Goal: Task Accomplishment & Management: Manage account settings

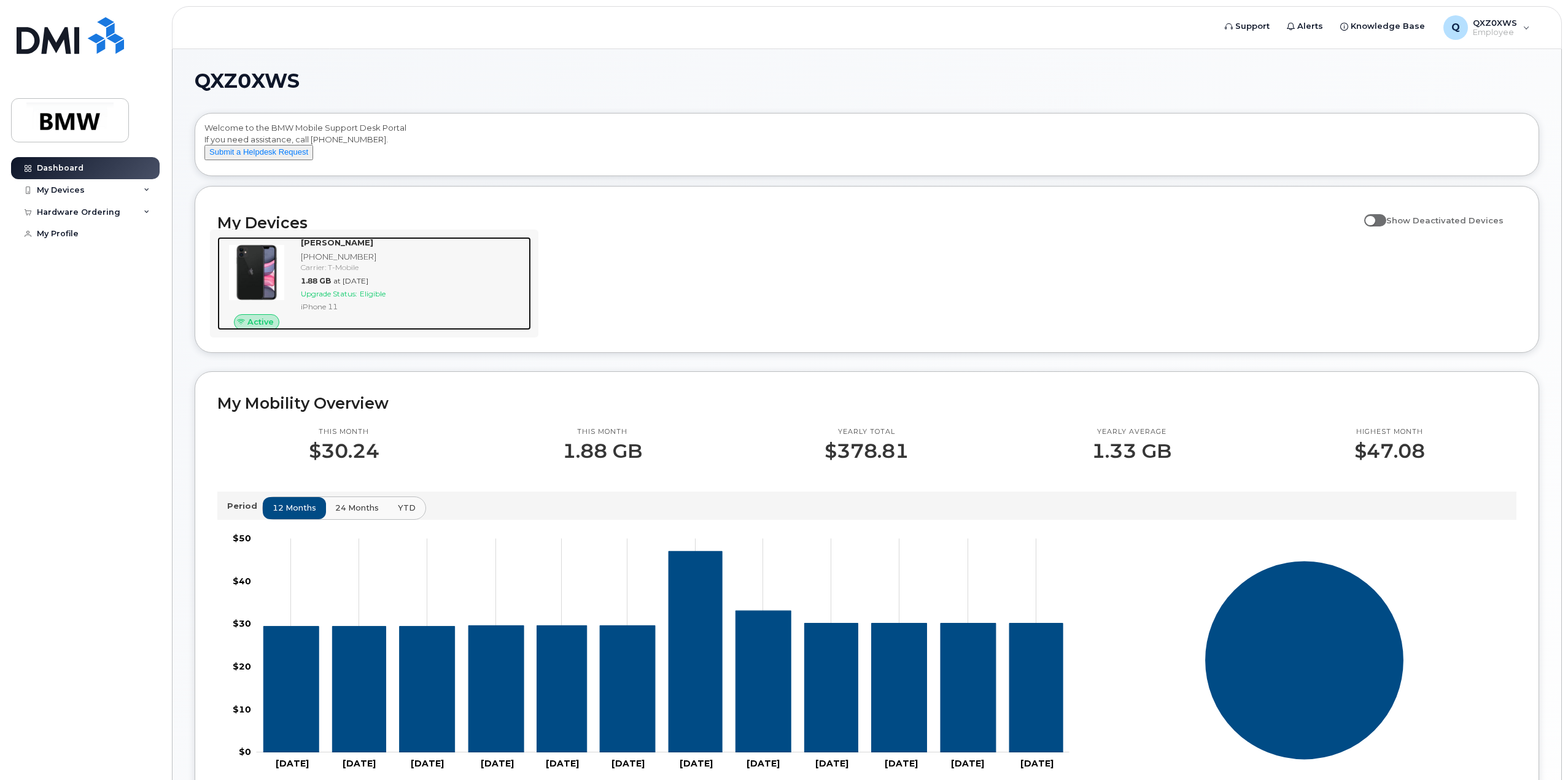
click at [415, 272] on div "Carrier: T-Mobile" at bounding box center [413, 267] width 225 height 10
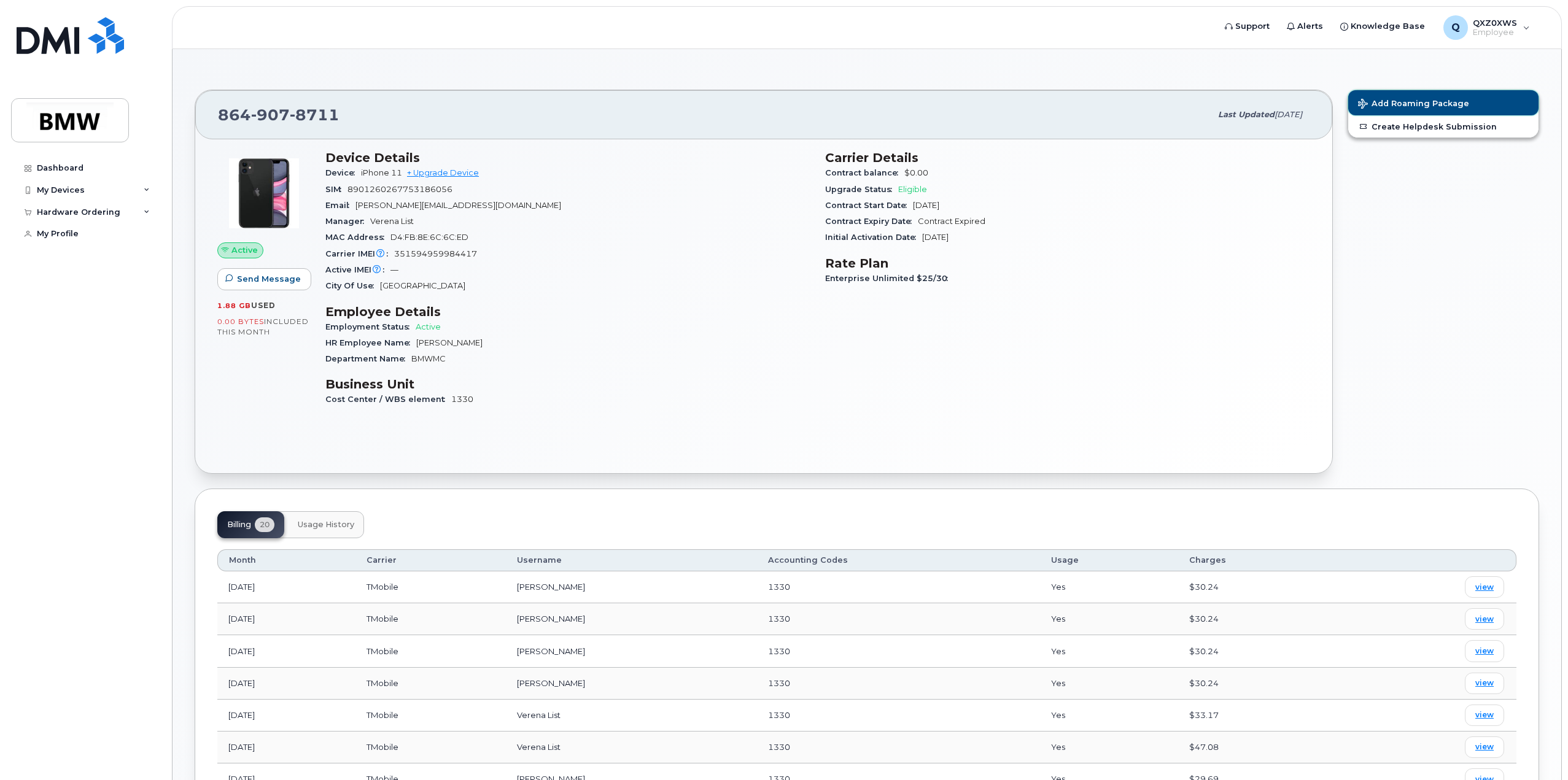
click at [1418, 103] on span "Add Roaming Package" at bounding box center [1413, 104] width 111 height 12
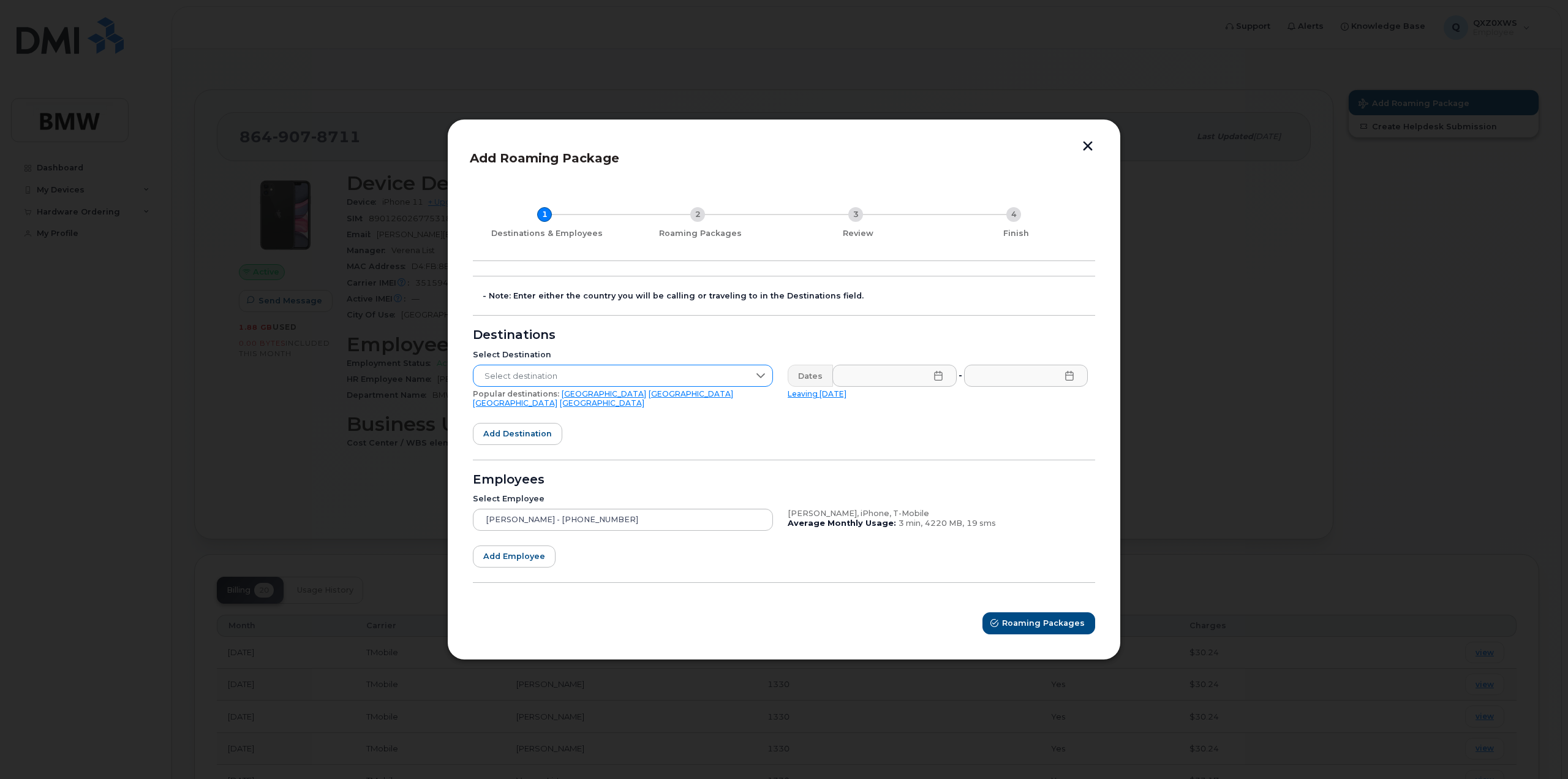
click at [764, 378] on icon at bounding box center [761, 375] width 9 height 5
click at [520, 408] on input "text" at bounding box center [623, 406] width 280 height 22
type input "in"
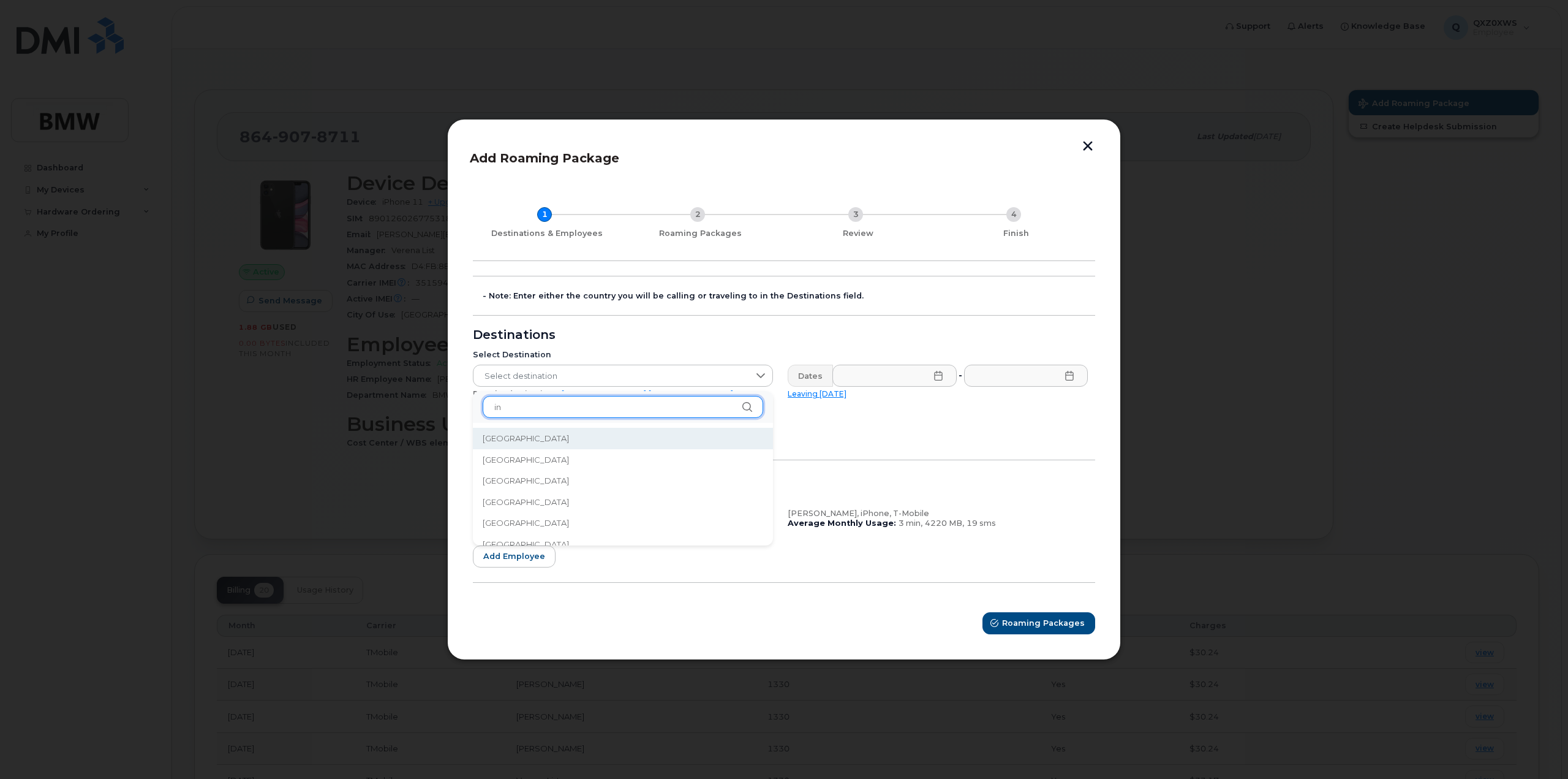
drag, startPoint x: 527, startPoint y: 411, endPoint x: 445, endPoint y: 409, distance: 82.0
click at [447, 409] on body "Support Alerts Knowledge Base Q QXZ0XWS Employee English Français Sign out Dash…" at bounding box center [784, 686] width 1568 height 1371
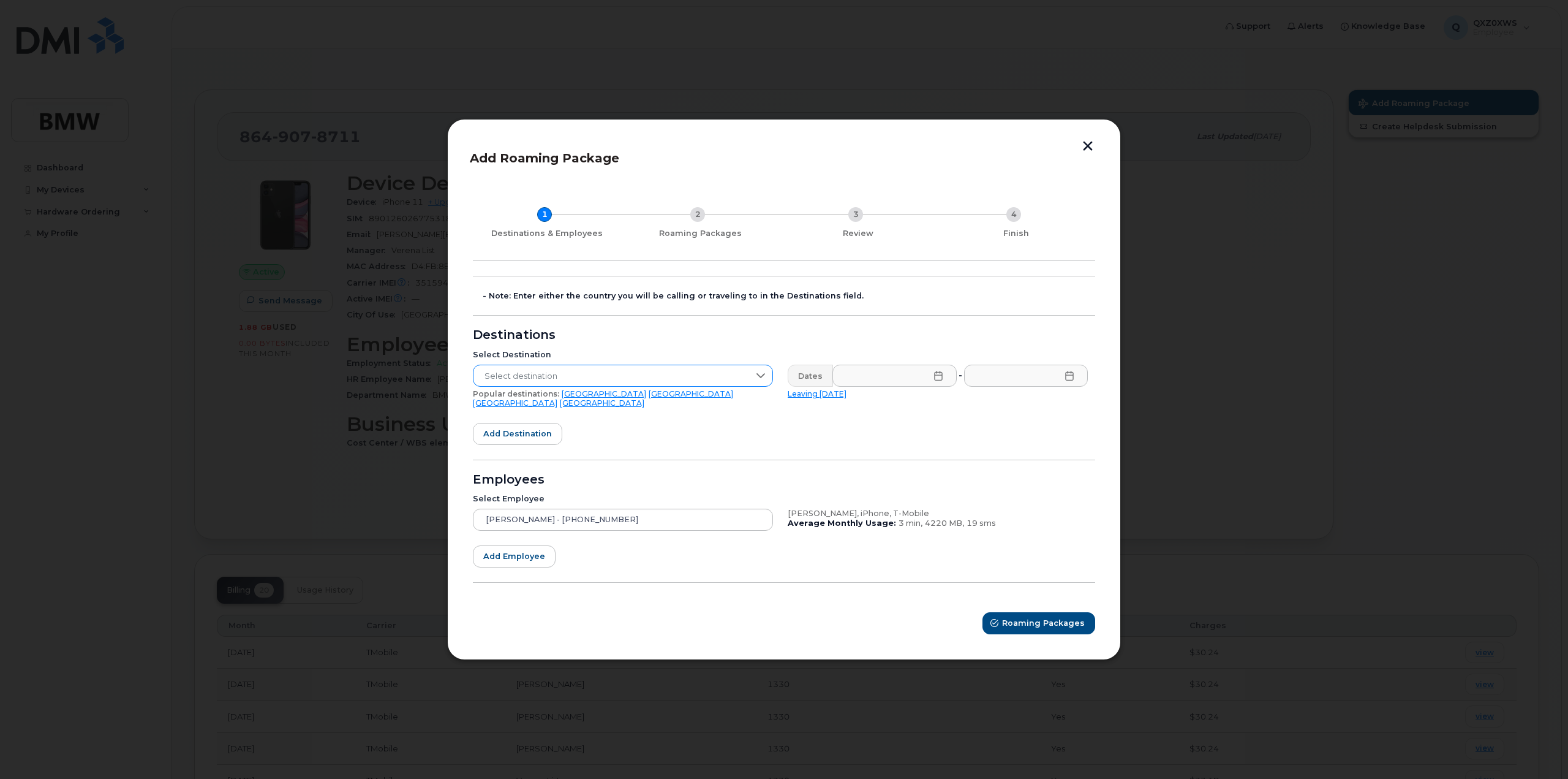
click at [608, 373] on span "Select destination" at bounding box center [611, 376] width 275 height 22
drag, startPoint x: 518, startPoint y: 411, endPoint x: 466, endPoint y: 407, distance: 52.2
click at [466, 407] on body "Support Alerts Knowledge Base Q QXZ0XWS Employee English Français Sign out Dash…" at bounding box center [784, 686] width 1568 height 1371
click at [761, 377] on icon at bounding box center [761, 376] width 10 height 10
drag, startPoint x: 510, startPoint y: 412, endPoint x: 419, endPoint y: 399, distance: 91.9
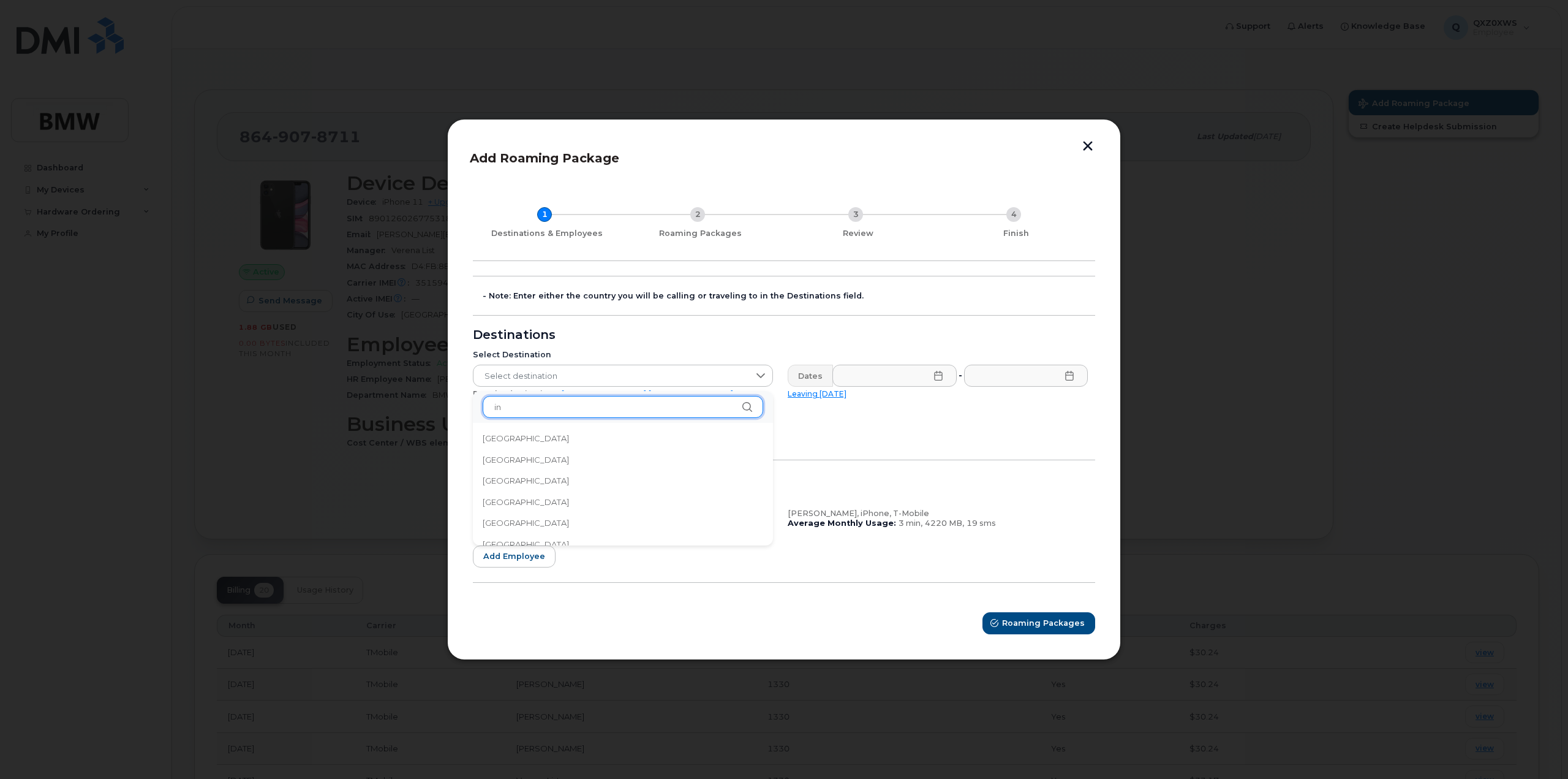
click at [419, 400] on body "Support Alerts Knowledge Base Q QXZ0XWS Employee English Français Sign out Dash…" at bounding box center [784, 686] width 1568 height 1371
click at [553, 377] on span "Select destination" at bounding box center [611, 376] width 275 height 22
click at [512, 377] on span "Select destination" at bounding box center [611, 376] width 275 height 22
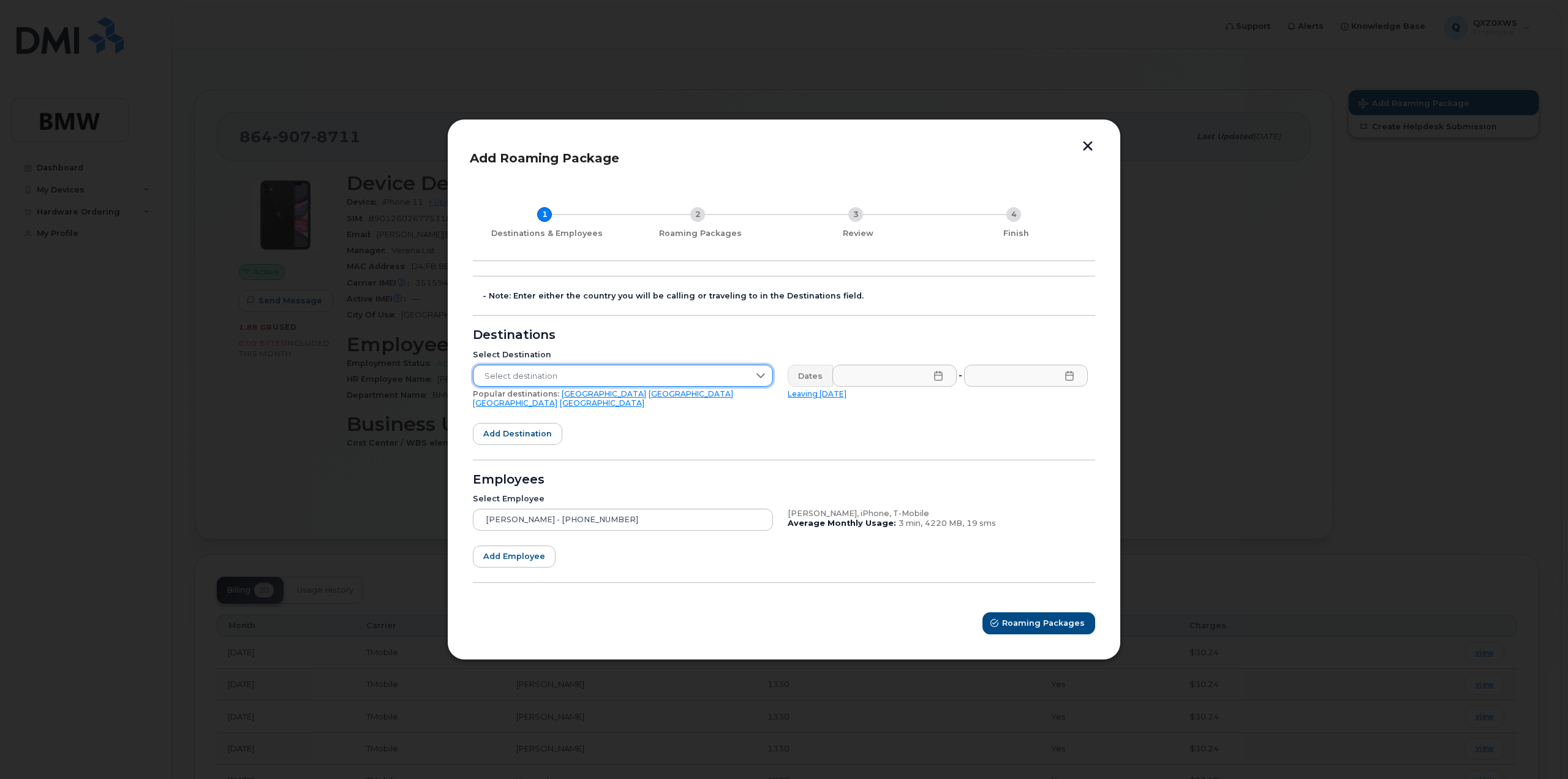
click at [504, 378] on span "Select destination" at bounding box center [611, 376] width 275 height 22
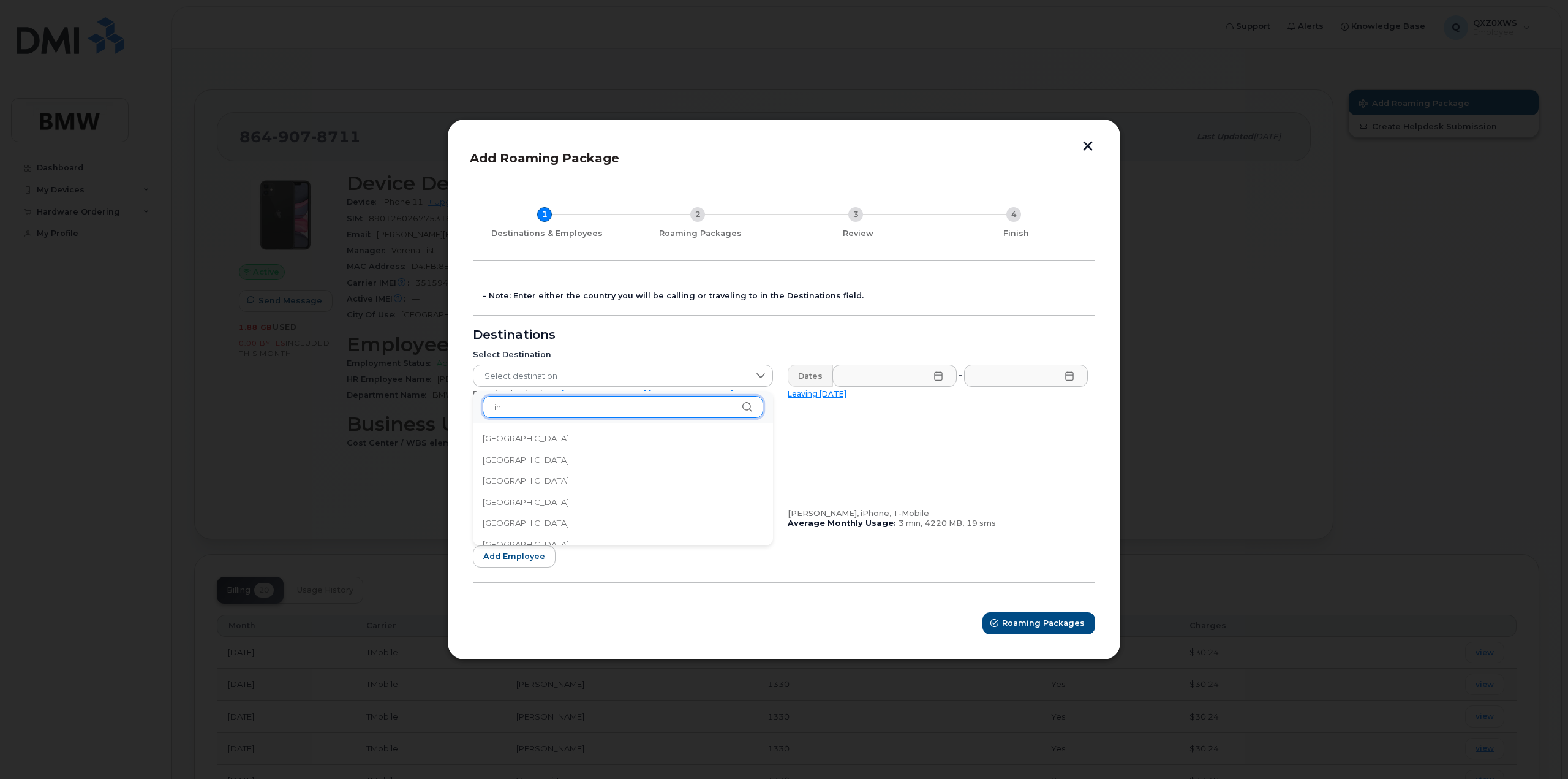
drag, startPoint x: 501, startPoint y: 406, endPoint x: 456, endPoint y: 401, distance: 45.3
click at [456, 401] on body "Support Alerts Knowledge Base Q QXZ0XWS Employee English Français Sign out Dash…" at bounding box center [784, 686] width 1568 height 1371
click at [520, 378] on span "Select destination" at bounding box center [611, 376] width 275 height 22
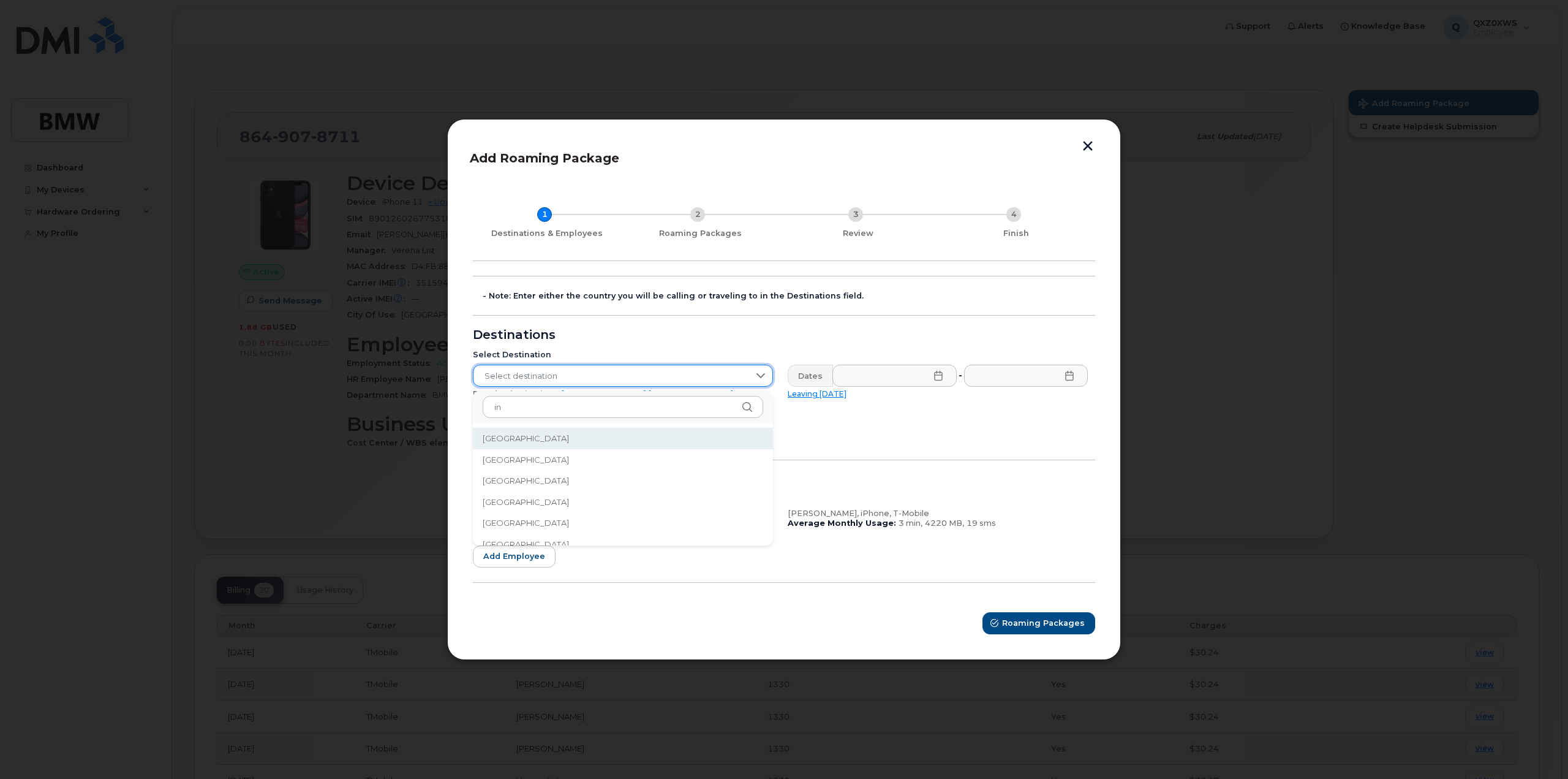
click at [527, 373] on span "Select destination" at bounding box center [611, 376] width 275 height 22
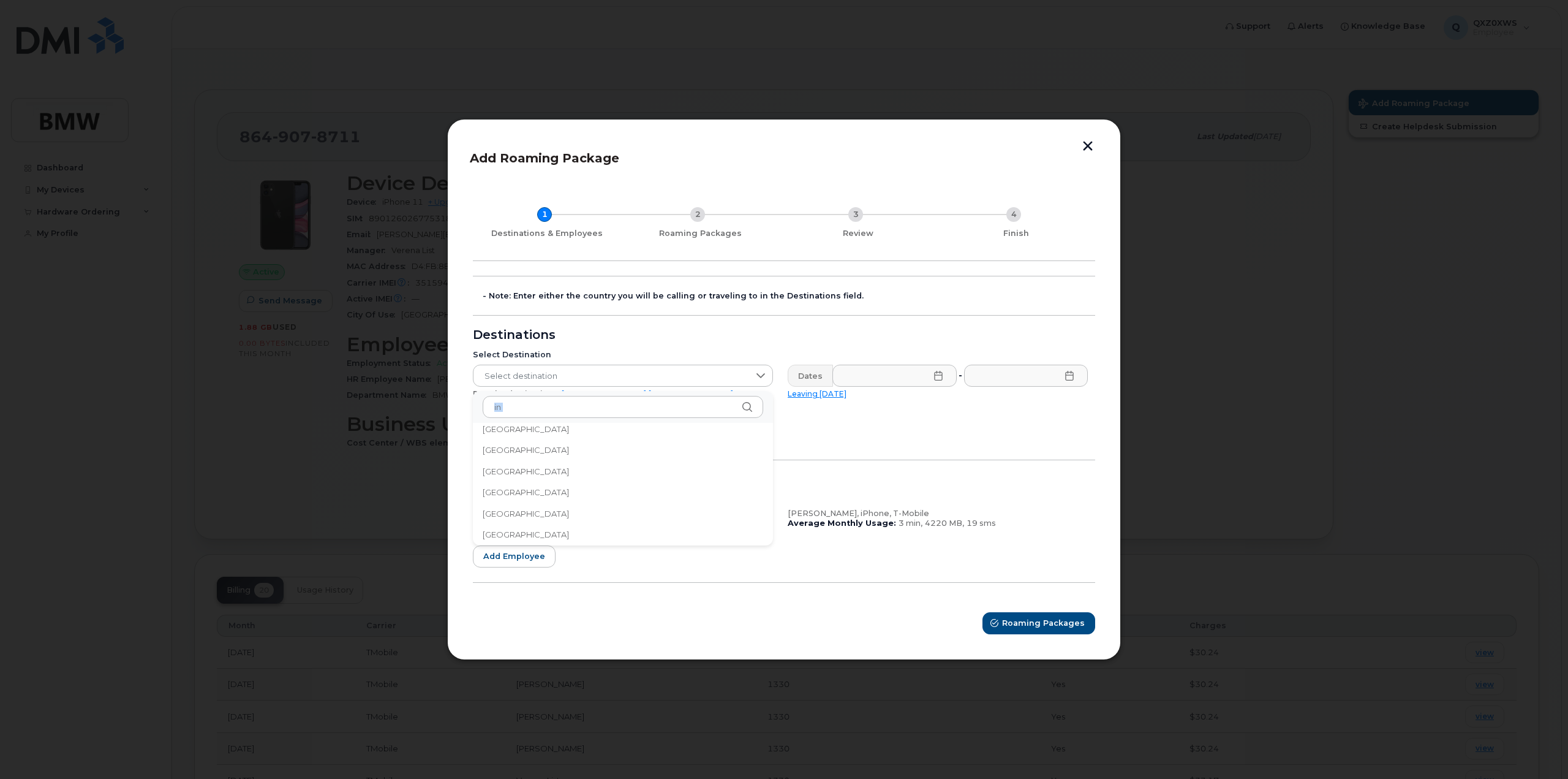
click at [745, 410] on icon at bounding box center [747, 407] width 10 height 10
click at [527, 532] on li "[GEOGRAPHIC_DATA]" at bounding box center [622, 535] width 300 height 22
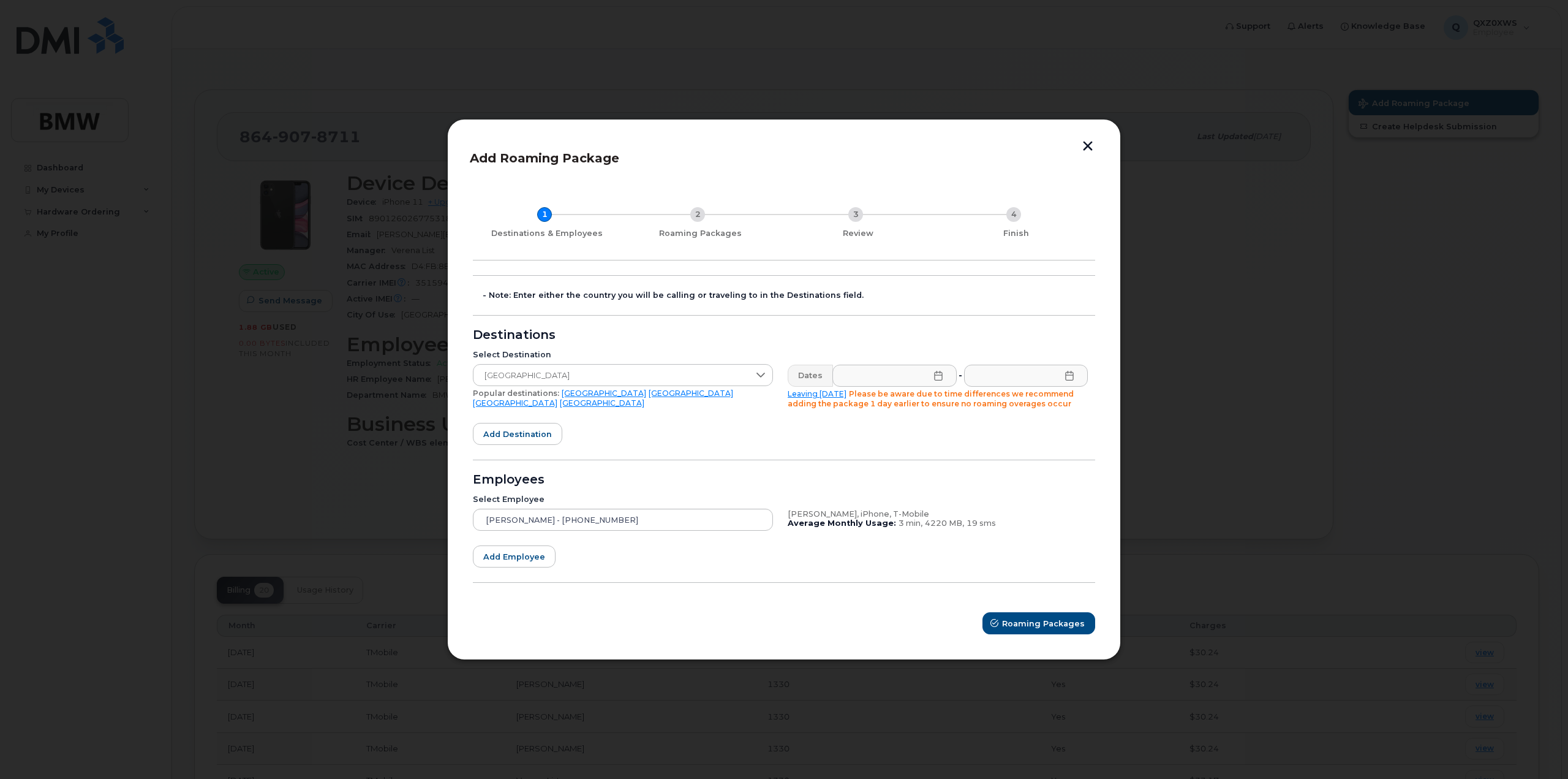
click at [935, 375] on icon at bounding box center [938, 376] width 8 height 10
click at [1052, 505] on span "11" at bounding box center [1055, 509] width 25 height 25
click at [935, 373] on icon at bounding box center [938, 376] width 10 height 10
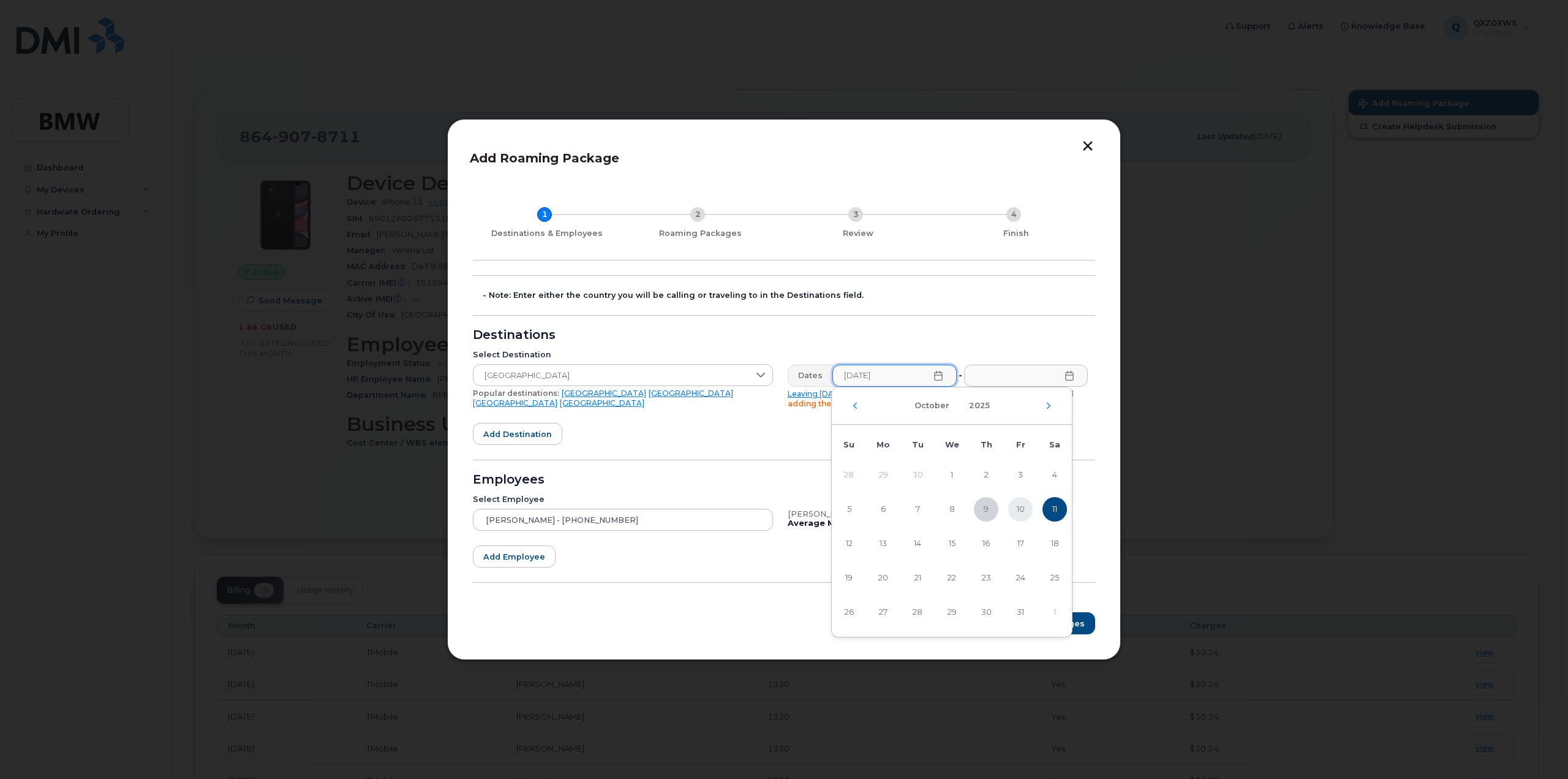
click at [1020, 507] on span "10" at bounding box center [1020, 509] width 25 height 25
type input "[DATE]"
click at [1072, 375] on icon at bounding box center [1069, 376] width 10 height 10
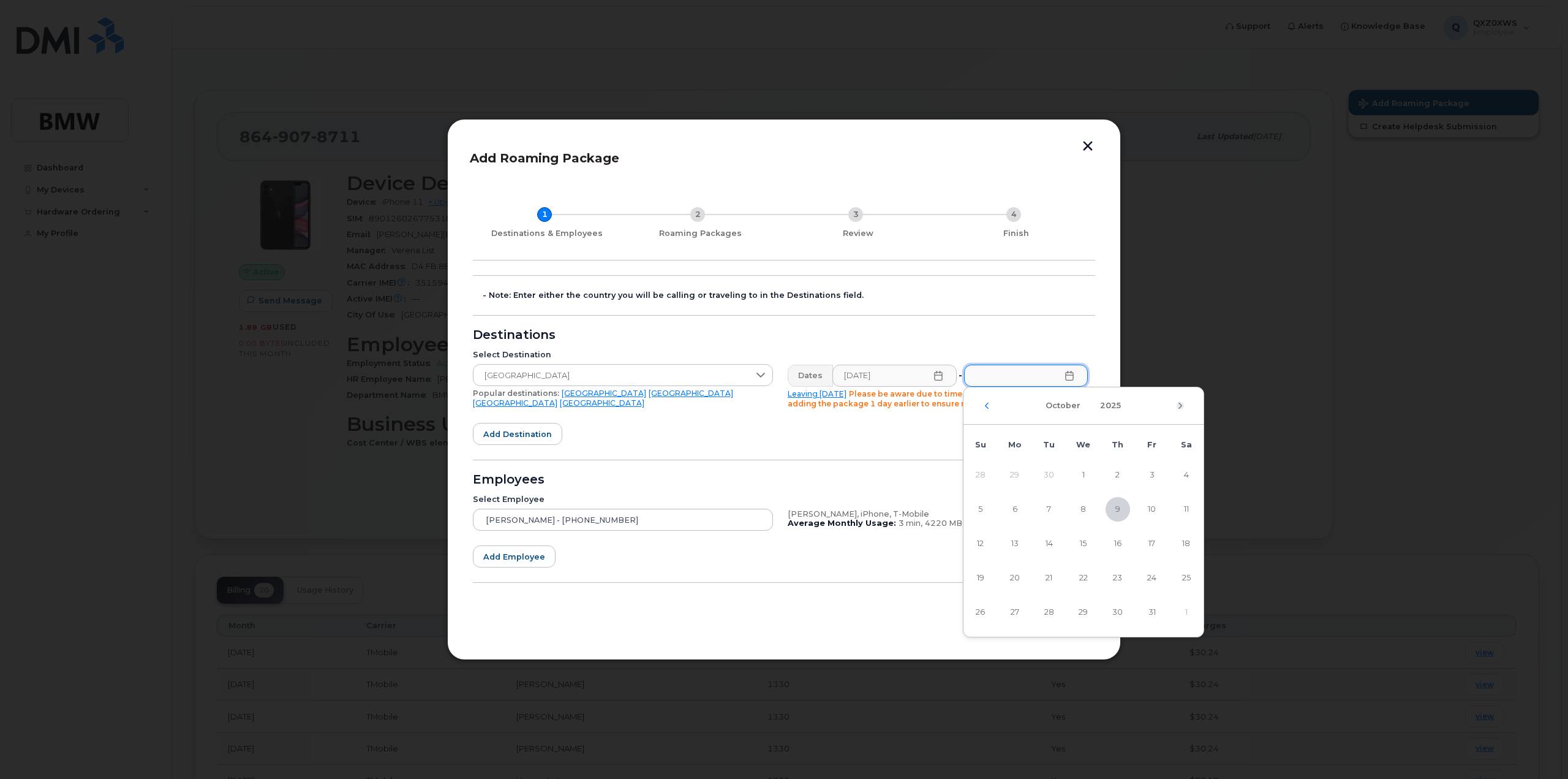
click at [1178, 406] on icon "Next Month" at bounding box center [1180, 406] width 7 height 10
click at [972, 644] on span "30" at bounding box center [980, 647] width 25 height 25
type input "[DATE]"
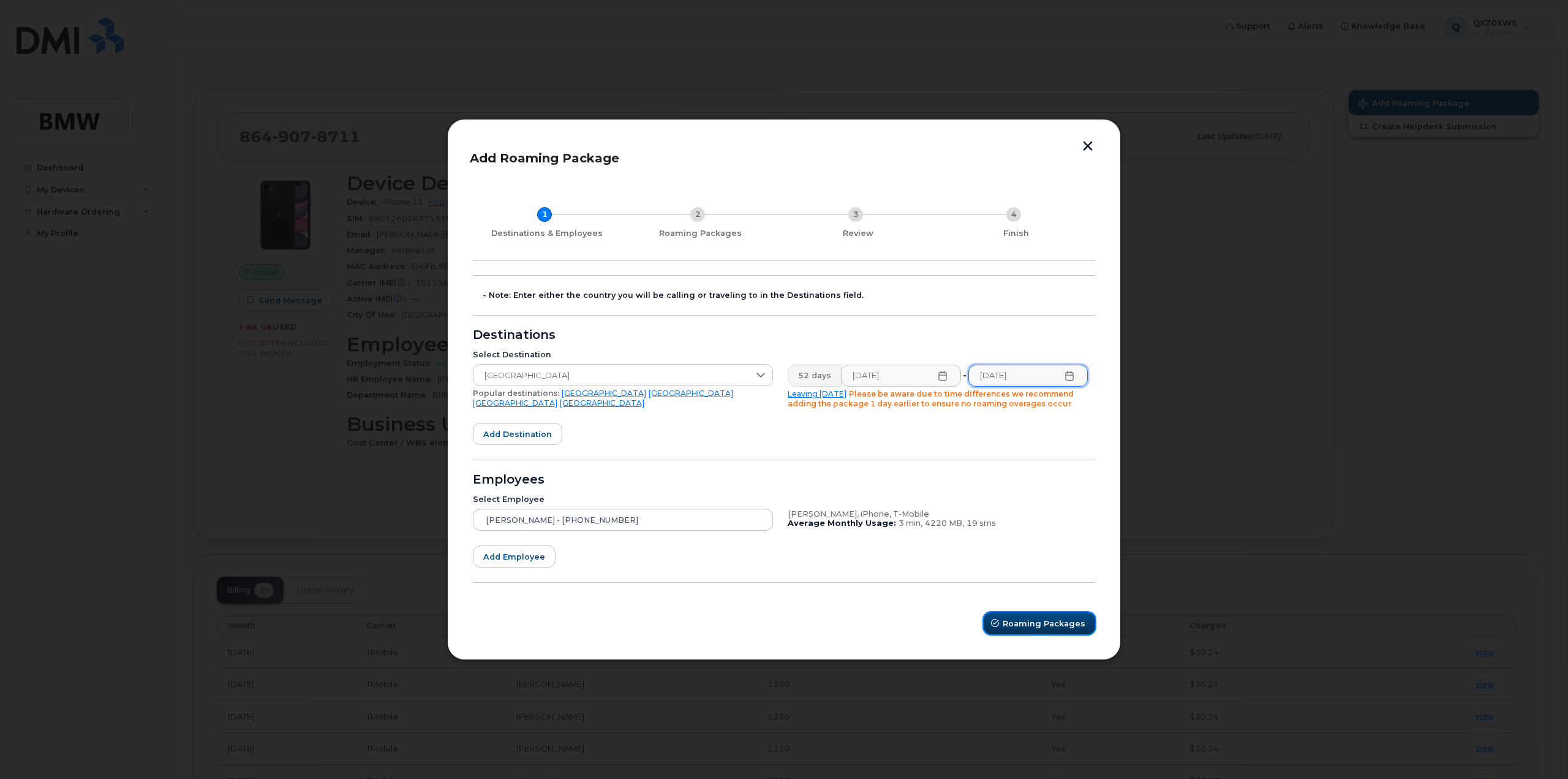
click at [1029, 623] on span "Roaming Packages" at bounding box center [1044, 623] width 82 height 12
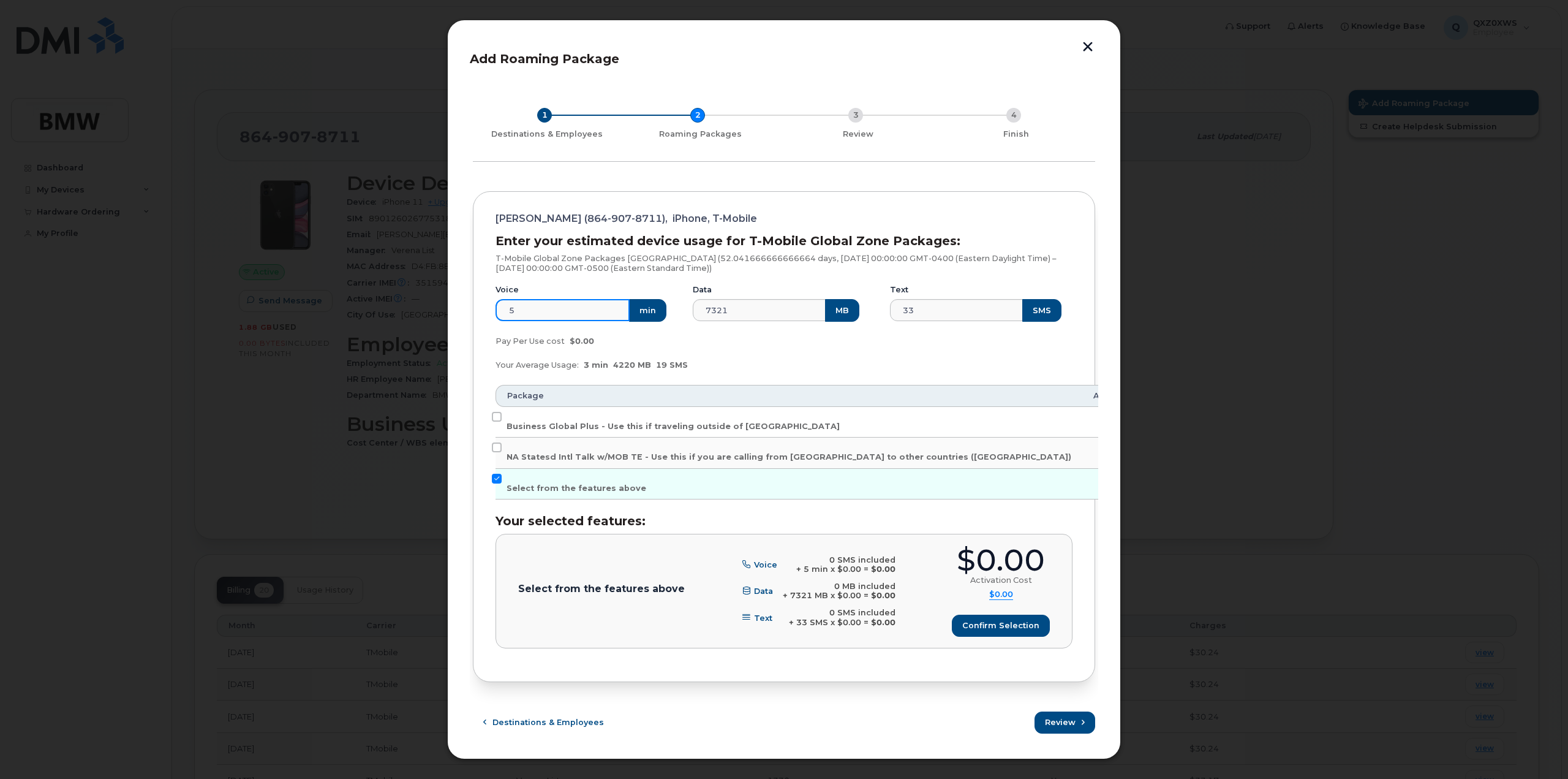
drag, startPoint x: 526, startPoint y: 312, endPoint x: 464, endPoint y: 307, distance: 62.2
click at [464, 307] on div "Add Roaming Package 1 Destinations & Employees 2 Roaming Packages 3 Review 4 Fi…" at bounding box center [784, 389] width 674 height 740
type input "2"
click at [497, 415] on input "Business Global Plus - Use this if traveling outside of [GEOGRAPHIC_DATA]" at bounding box center [497, 417] width 10 height 10
checkbox input "true"
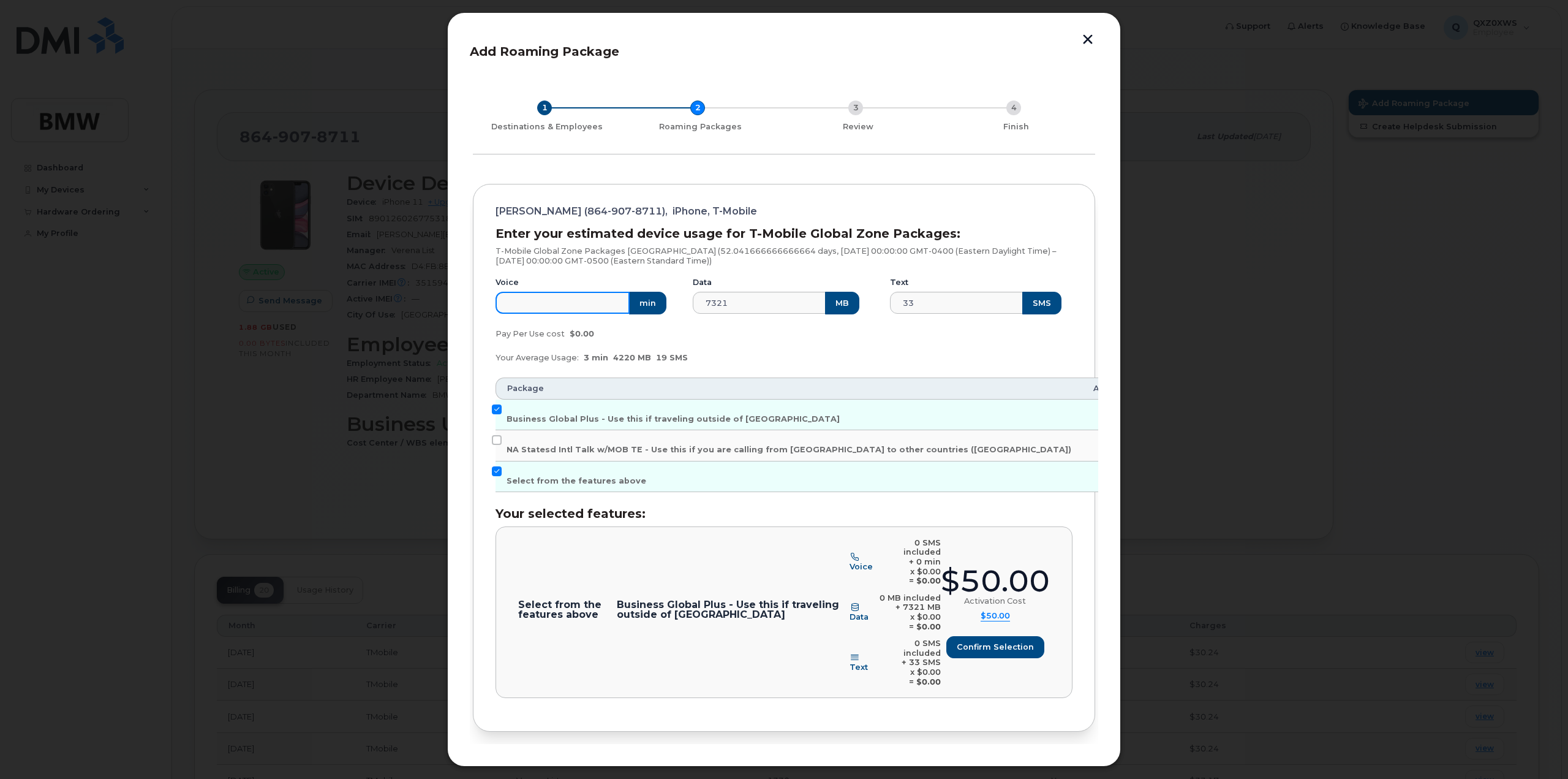
click at [567, 302] on input "number" at bounding box center [562, 302] width 134 height 22
type input "5"
click at [496, 471] on input "Select from the features above" at bounding box center [497, 472] width 10 height 10
checkbox input "false"
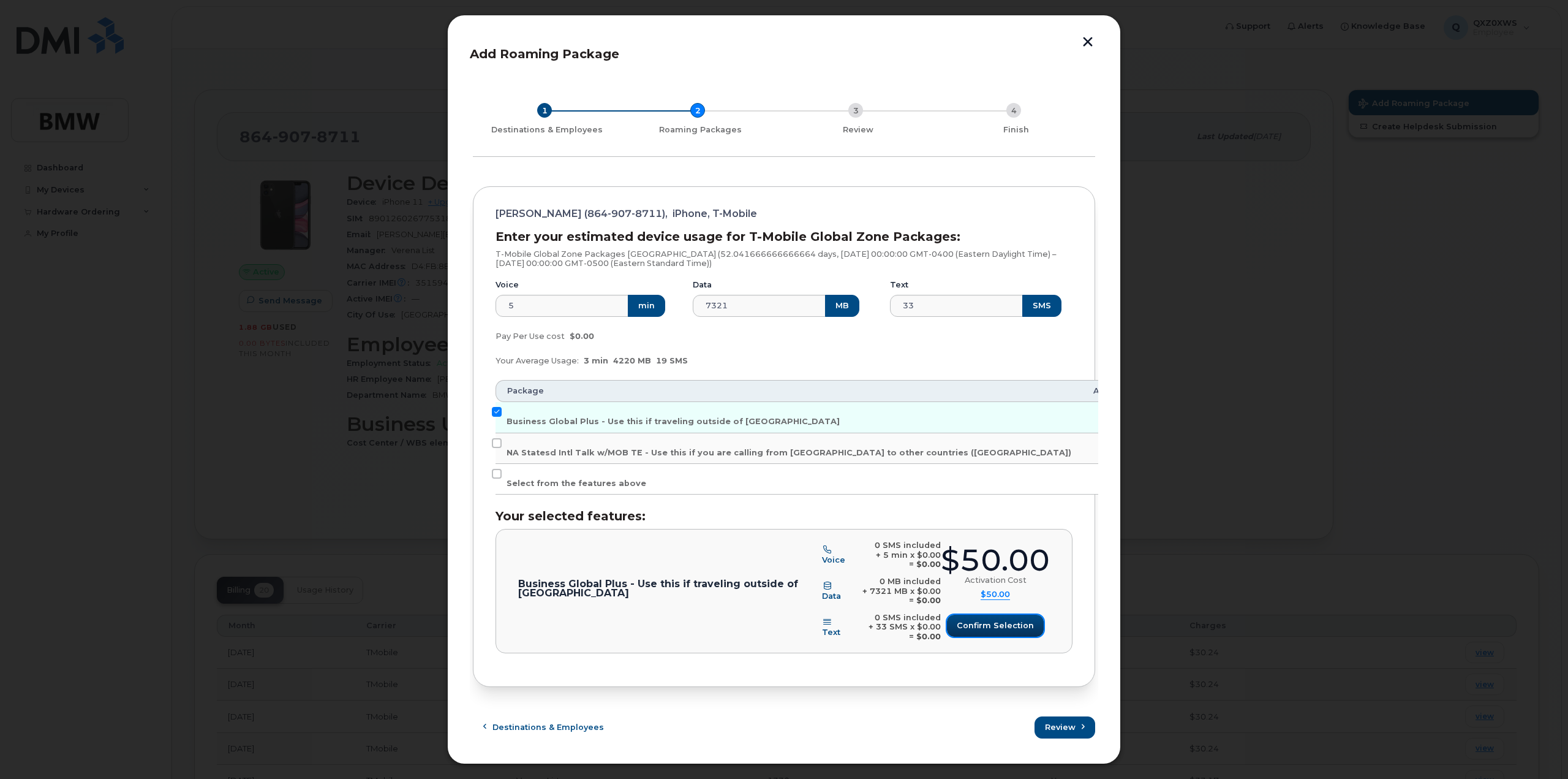
click at [996, 627] on span "Confirm selection" at bounding box center [995, 626] width 77 height 12
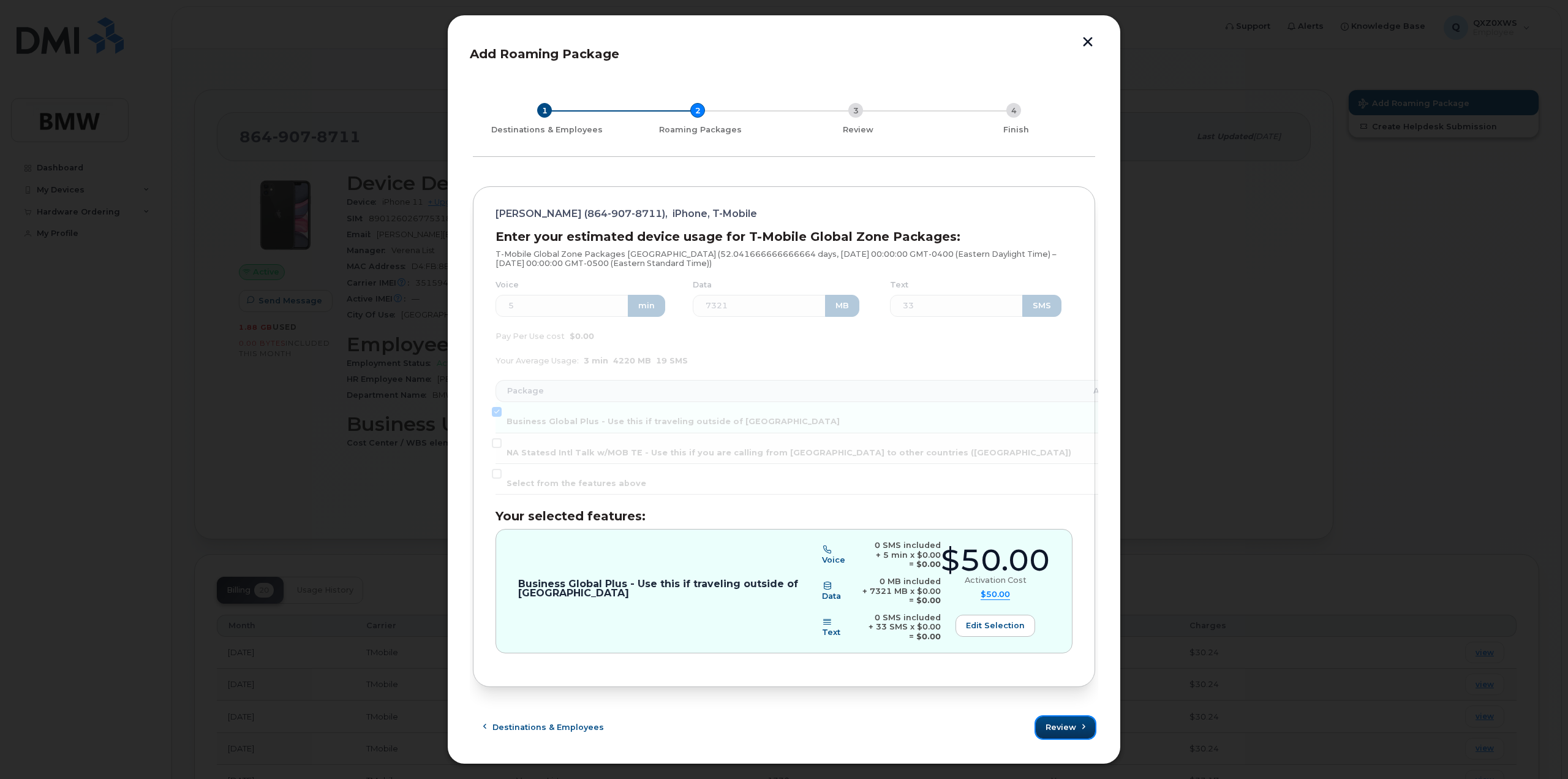
click at [1065, 725] on span "Review" at bounding box center [1061, 727] width 30 height 12
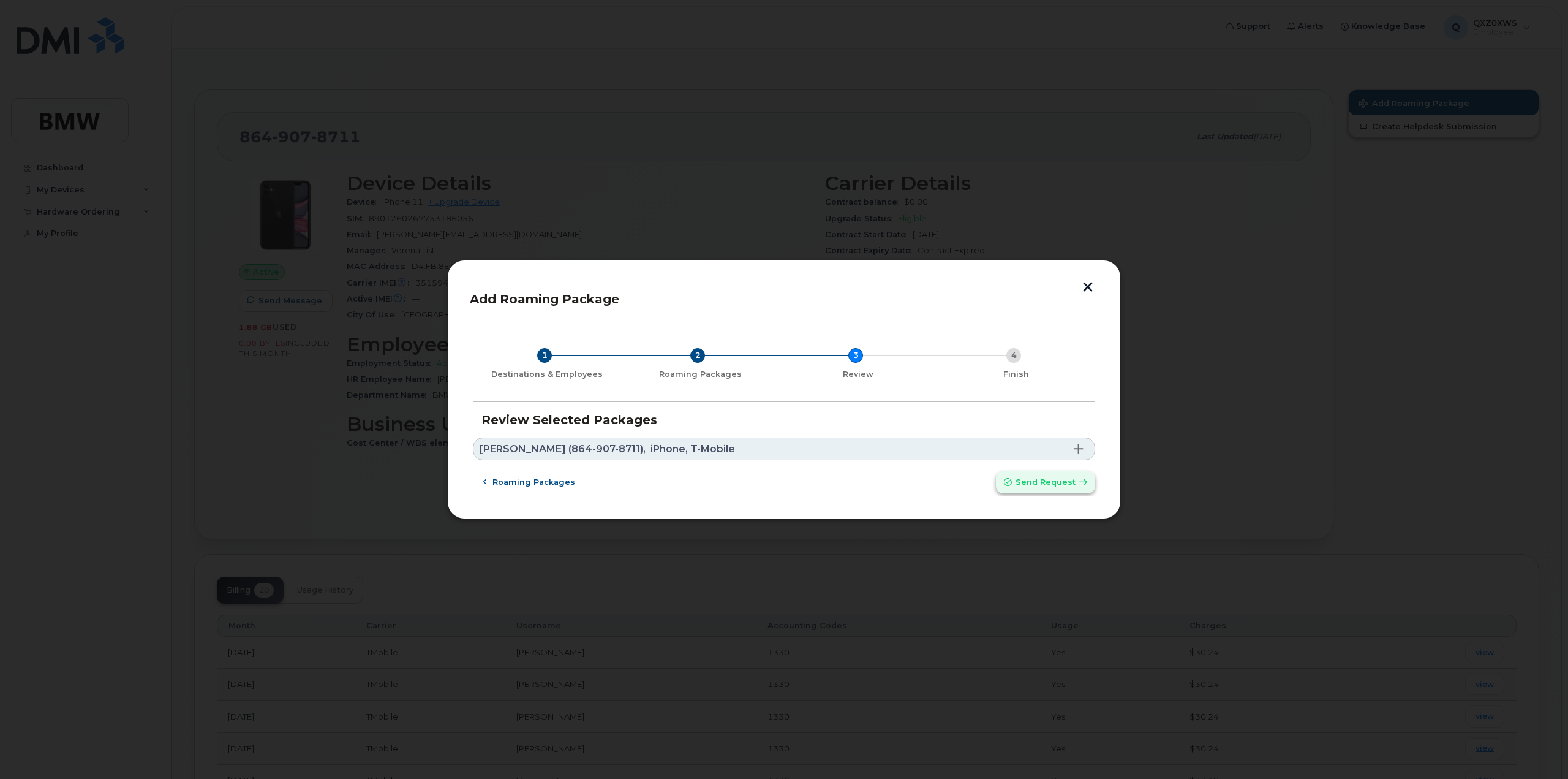
click at [1048, 482] on span "Send request" at bounding box center [1045, 482] width 60 height 12
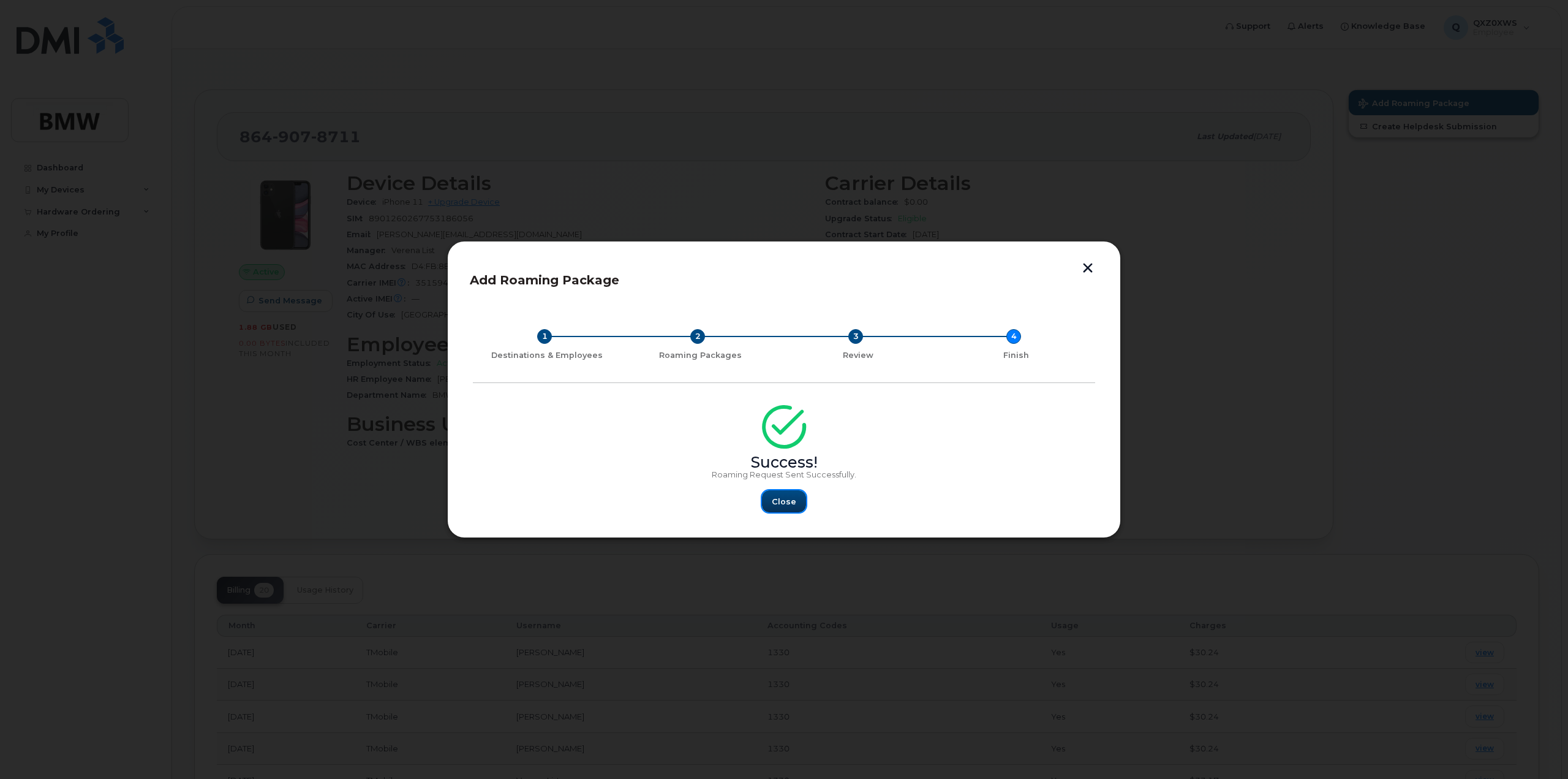
click at [785, 501] on span "Close" at bounding box center [784, 501] width 25 height 12
